Goal: Navigation & Orientation: Find specific page/section

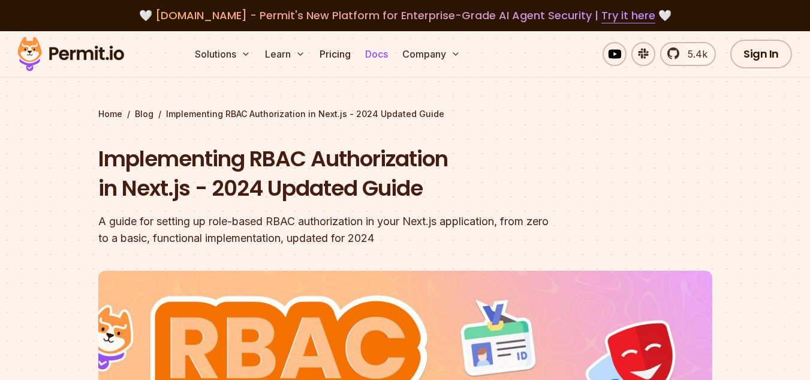
click at [374, 55] on link "Docs" at bounding box center [376, 54] width 32 height 24
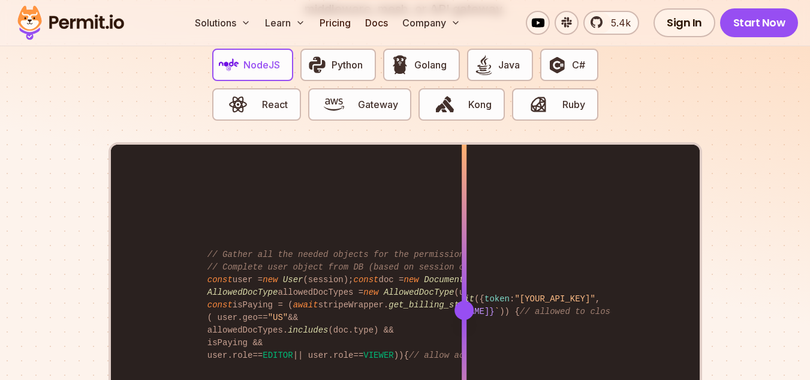
scroll to position [2420, 0]
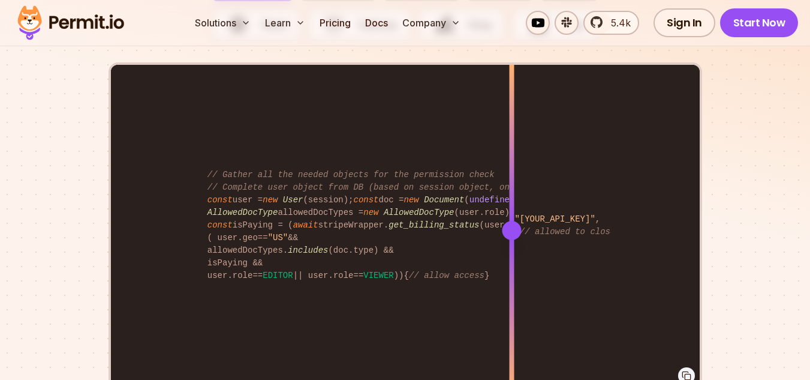
drag, startPoint x: 458, startPoint y: 216, endPoint x: 511, endPoint y: 198, distance: 56.3
click at [511, 198] on div at bounding box center [511, 230] width 5 height 331
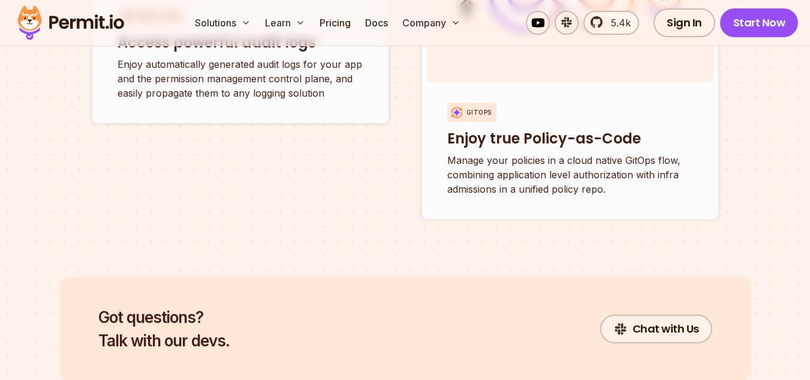
scroll to position [4878, 0]
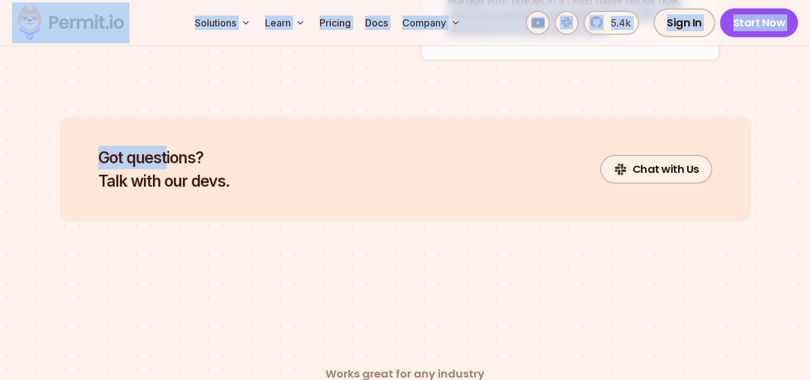
drag, startPoint x: 156, startPoint y: 23, endPoint x: 198, endPoint y: 125, distance: 111.0
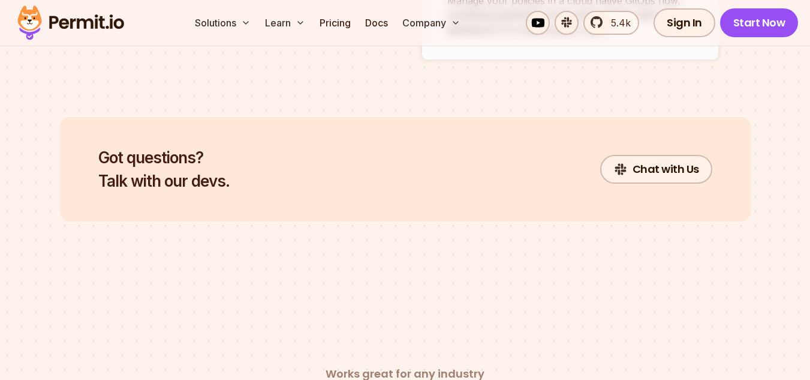
click at [435, 168] on div "Got questions? Talk with our devs. Chat with Us" at bounding box center [405, 169] width 691 height 104
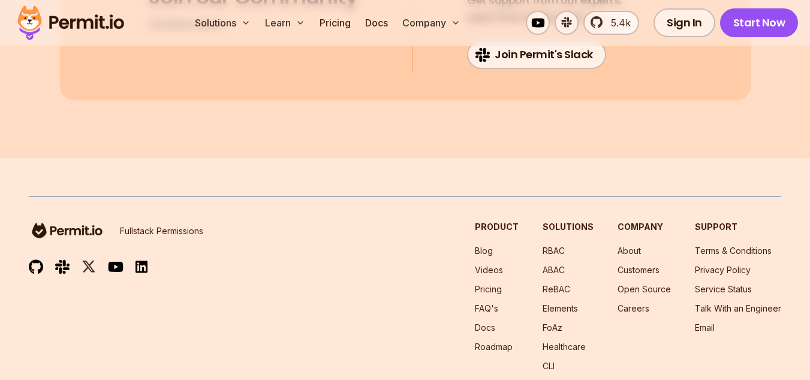
scroll to position [6539, 0]
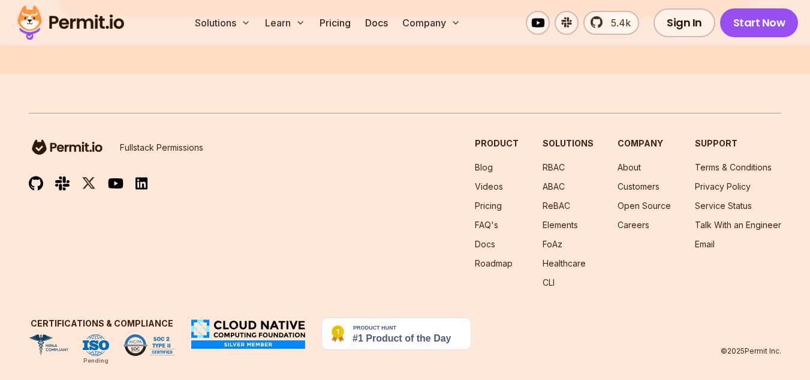
drag, startPoint x: 786, startPoint y: 339, endPoint x: 749, endPoint y: 339, distance: 37.2
click at [749, 339] on footer "Fullstack Permissions Product Blog Videos Pricing FAQ's Docs Roadmap Solutions …" at bounding box center [405, 234] width 810 height 320
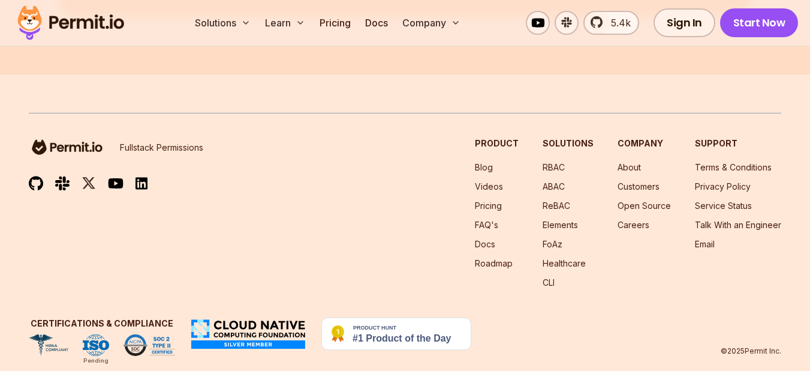
click at [752, 346] on p "© 2025 Permit Inc." at bounding box center [751, 351] width 61 height 10
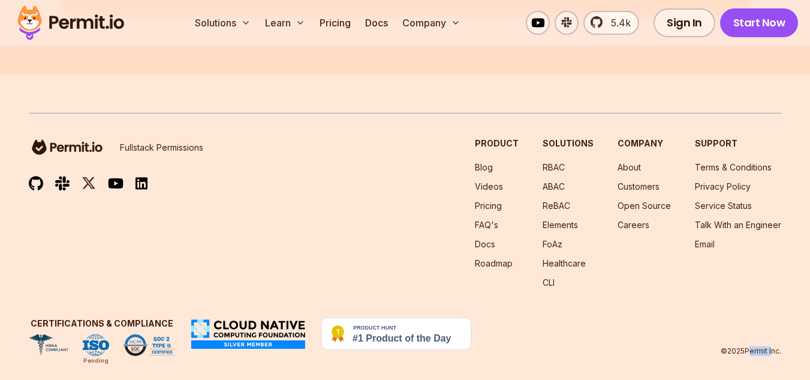
click at [752, 346] on p "© 2025 Permit Inc." at bounding box center [751, 351] width 61 height 10
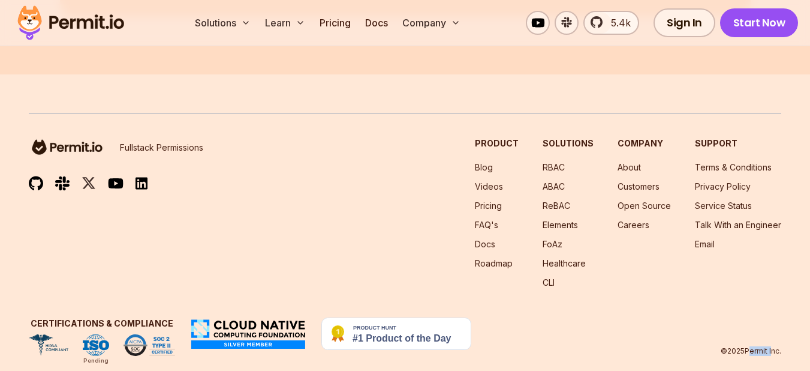
copy p "Permit"
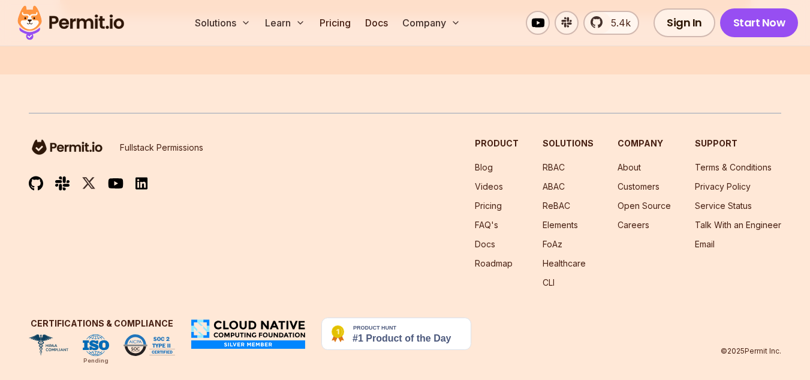
click at [743, 296] on div "Fullstack Permissions Product Blog Videos Pricing FAQ's Docs Roadmap Solutions …" at bounding box center [405, 234] width 752 height 243
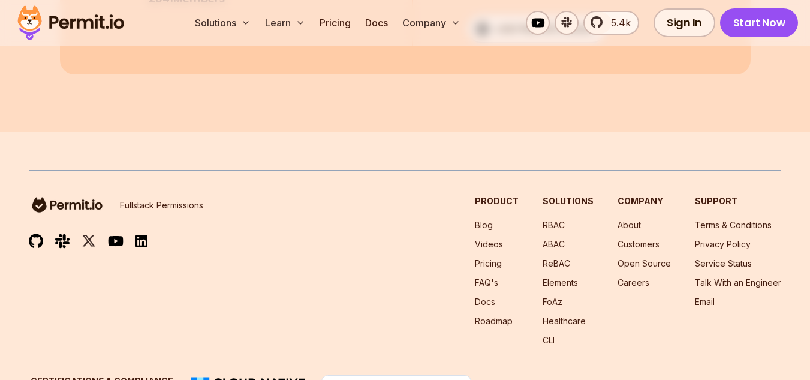
scroll to position [0, 0]
